Goal: Information Seeking & Learning: Learn about a topic

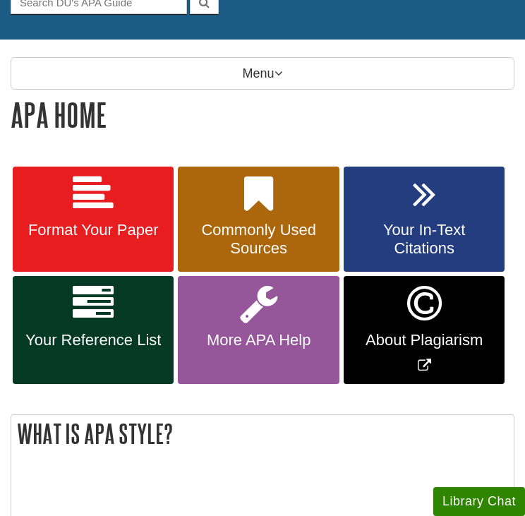
scroll to position [160, 0]
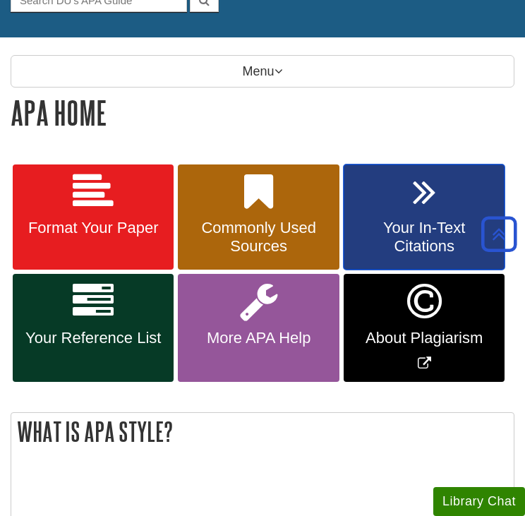
click at [385, 208] on link "Your In-Text Citations" at bounding box center [424, 217] width 161 height 106
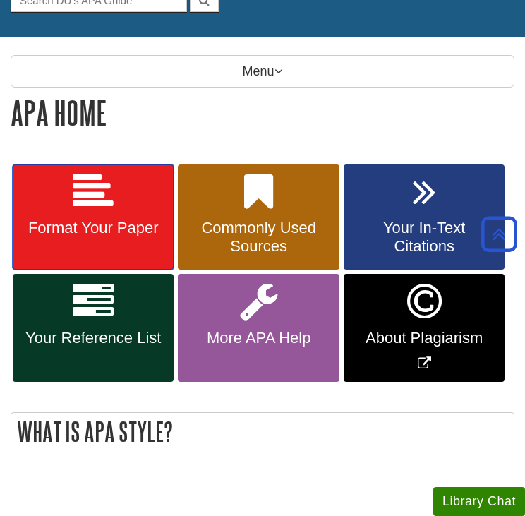
click at [139, 246] on link "Format Your Paper" at bounding box center [93, 217] width 161 height 106
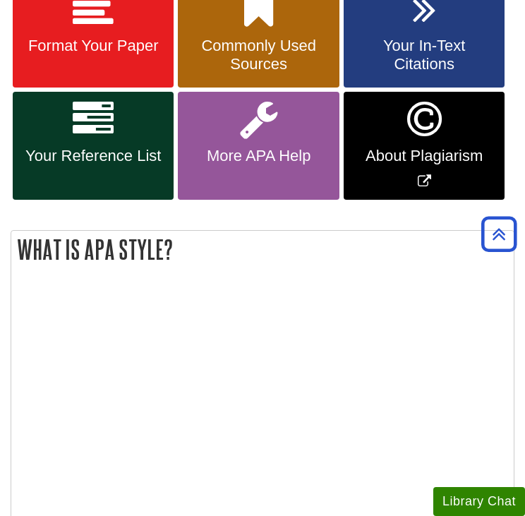
scroll to position [340, 0]
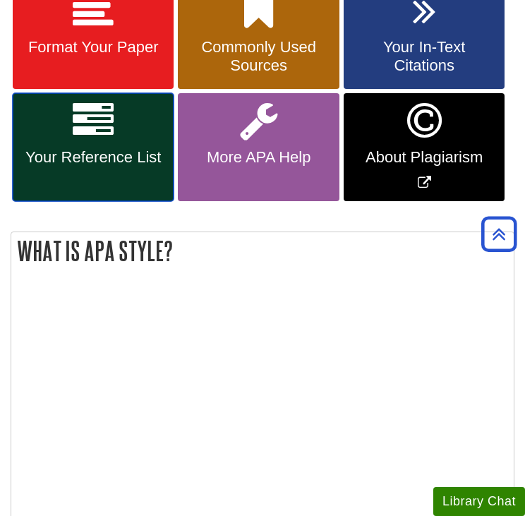
click at [116, 145] on link "Your Reference List" at bounding box center [93, 147] width 161 height 108
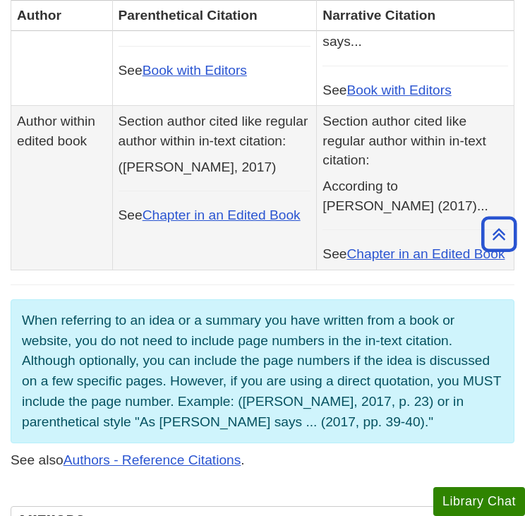
scroll to position [1046, 0]
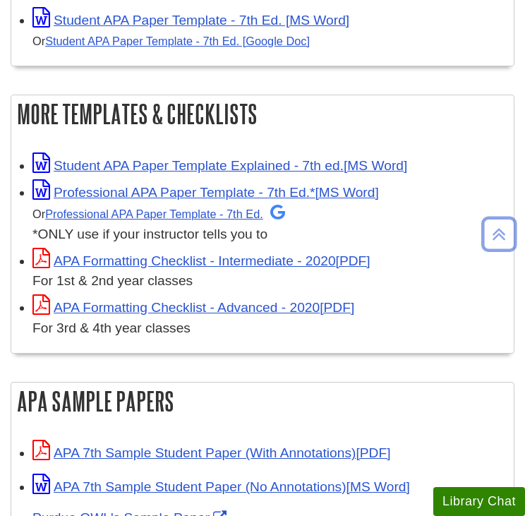
scroll to position [383, 0]
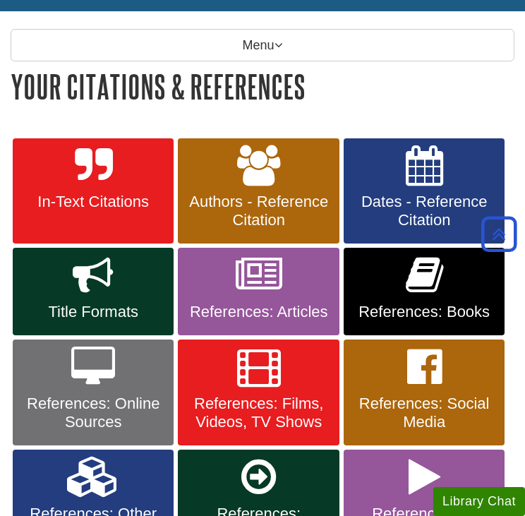
scroll to position [185, 0]
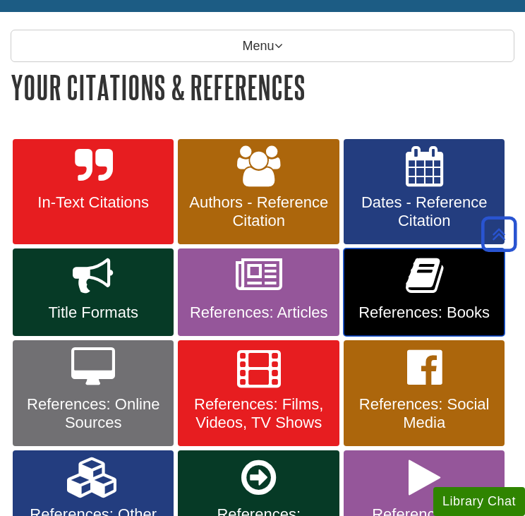
click at [392, 285] on link "References: Books" at bounding box center [424, 292] width 161 height 88
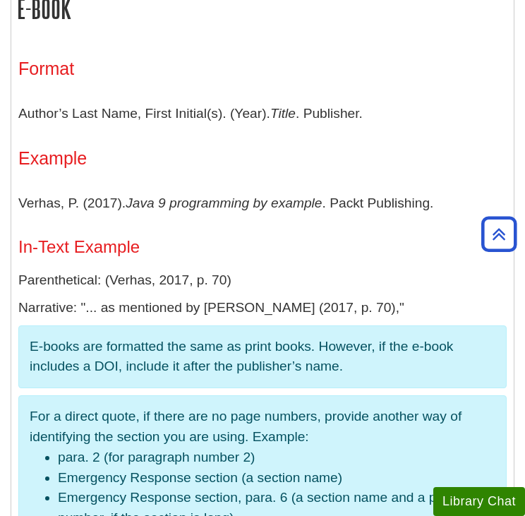
scroll to position [2457, 0]
